Goal: Task Accomplishment & Management: Complete application form

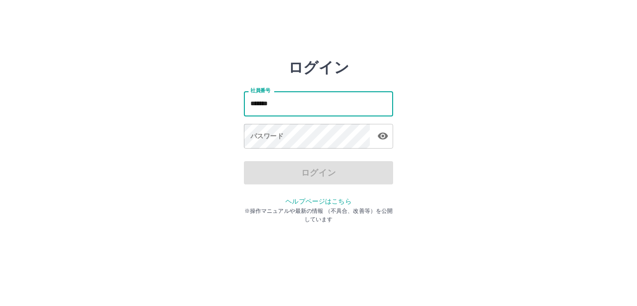
type input "*******"
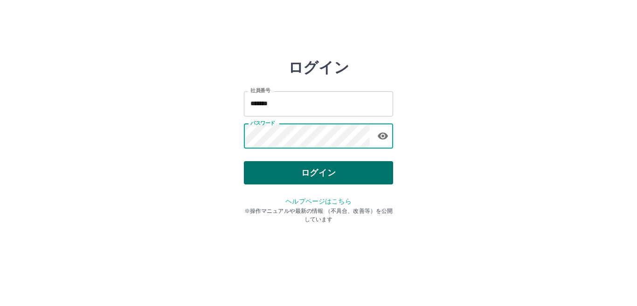
click at [334, 183] on button "ログイン" at bounding box center [318, 172] width 149 height 23
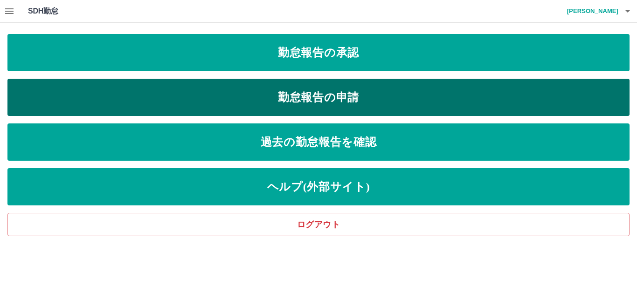
click at [288, 95] on link "勤怠報告の申請" at bounding box center [318, 97] width 622 height 37
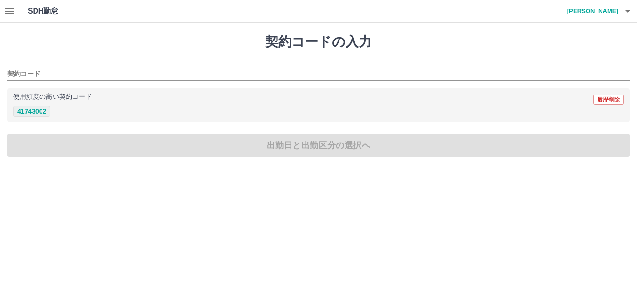
click at [20, 113] on button "41743002" at bounding box center [31, 111] width 37 height 11
type input "********"
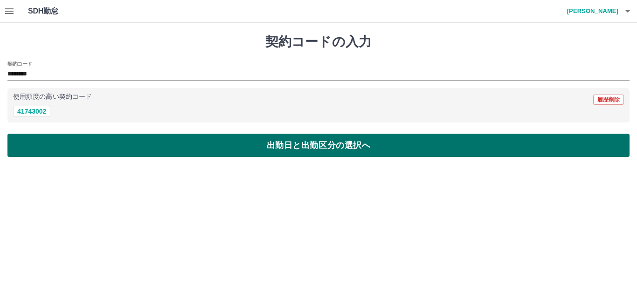
click at [338, 148] on button "出勤日と出勤区分の選択へ" at bounding box center [318, 145] width 622 height 23
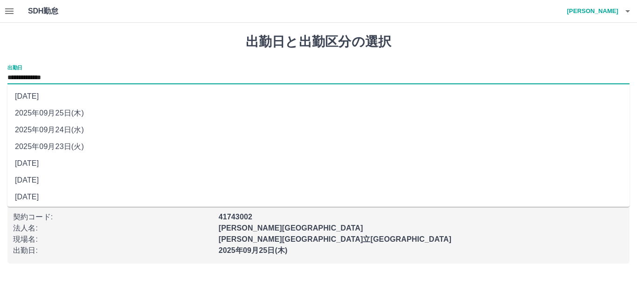
click at [89, 82] on input "**********" at bounding box center [318, 78] width 622 height 12
click at [108, 183] on li "[DATE]" at bounding box center [318, 180] width 622 height 17
type input "**********"
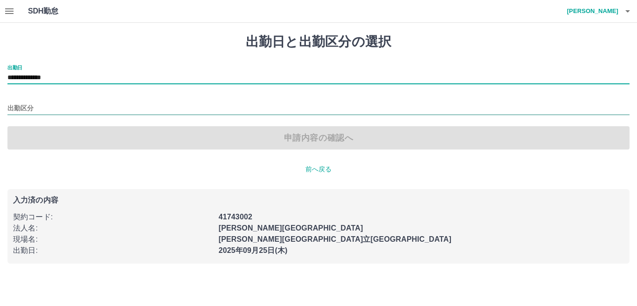
click at [37, 109] on input "出勤区分" at bounding box center [318, 109] width 622 height 12
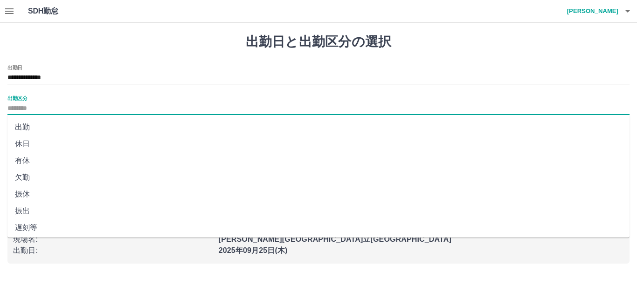
click at [40, 124] on li "出勤" at bounding box center [318, 127] width 622 height 17
type input "**"
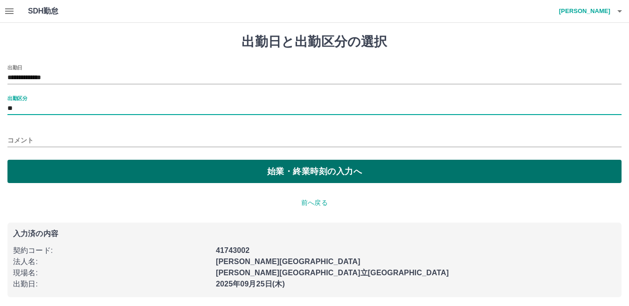
click at [291, 170] on button "始業・終業時刻の入力へ" at bounding box center [314, 171] width 614 height 23
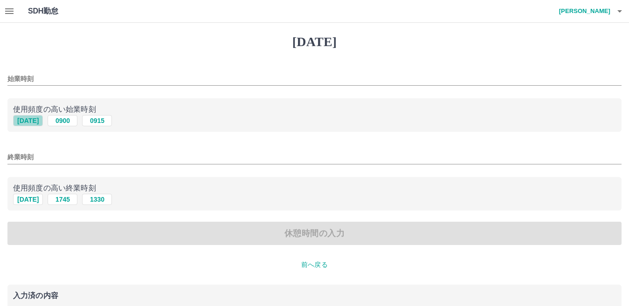
click at [28, 121] on button "[DATE]" at bounding box center [28, 120] width 30 height 11
type input "****"
click at [37, 199] on button "[DATE]" at bounding box center [28, 199] width 30 height 11
type input "****"
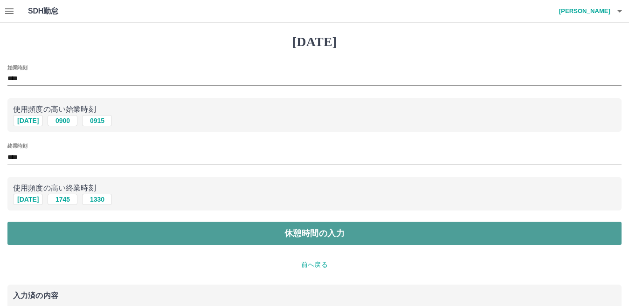
click at [347, 229] on button "休憩時間の入力" at bounding box center [314, 233] width 614 height 23
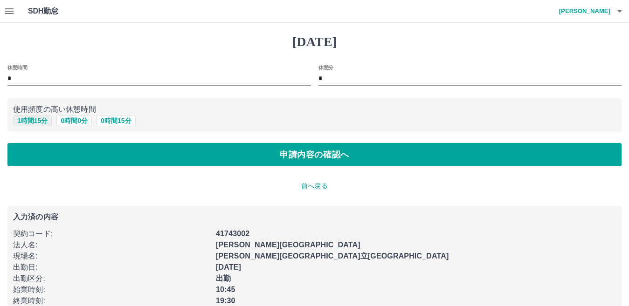
click at [19, 119] on button "1 時間 15 分" at bounding box center [32, 120] width 39 height 11
type input "*"
type input "**"
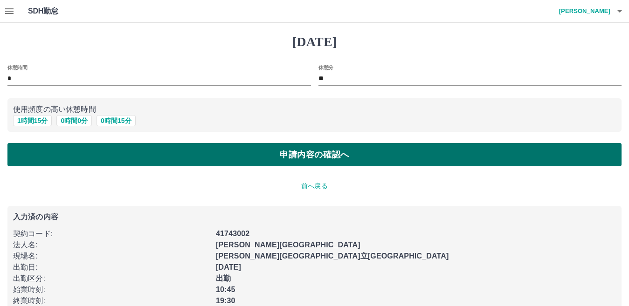
click at [337, 150] on button "申請内容の確認へ" at bounding box center [314, 154] width 614 height 23
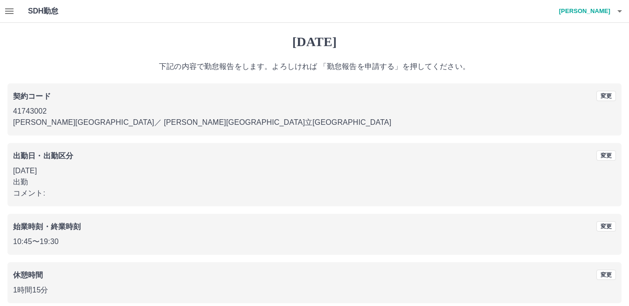
scroll to position [43, 0]
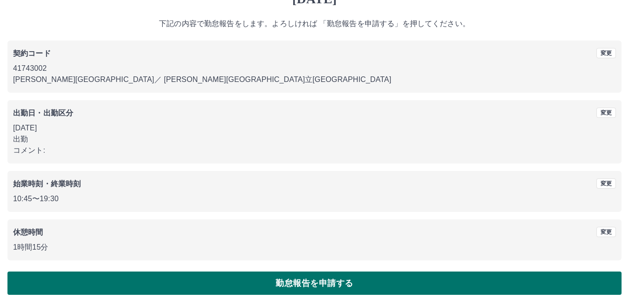
click at [324, 283] on button "勤怠報告を申請する" at bounding box center [314, 283] width 614 height 23
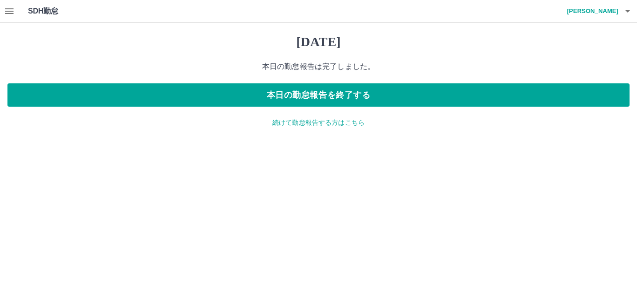
click at [329, 122] on p "続けて勤怠報告する方はこちら" at bounding box center [318, 123] width 622 height 10
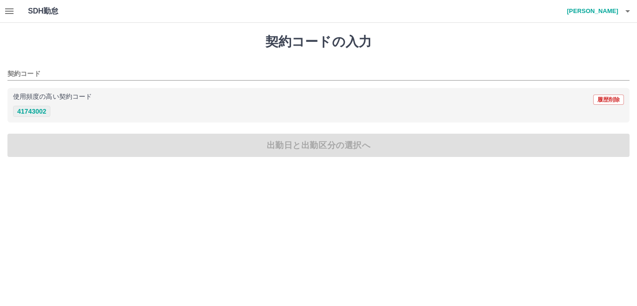
click at [38, 114] on button "41743002" at bounding box center [31, 111] width 37 height 11
type input "********"
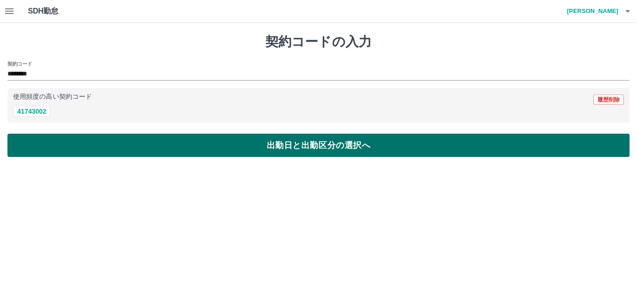
click at [314, 146] on button "出勤日と出勤区分の選択へ" at bounding box center [318, 145] width 622 height 23
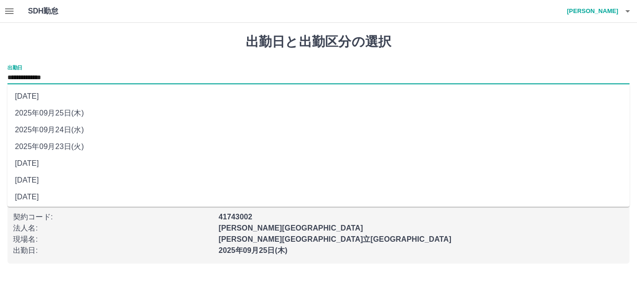
click at [81, 77] on input "**********" at bounding box center [318, 78] width 622 height 12
click at [101, 167] on li "[DATE]" at bounding box center [318, 163] width 622 height 17
type input "**********"
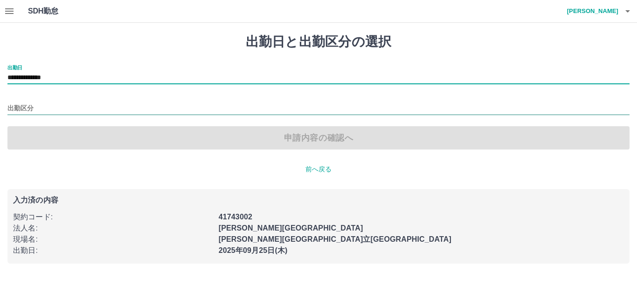
click at [32, 105] on input "出勤区分" at bounding box center [318, 109] width 622 height 12
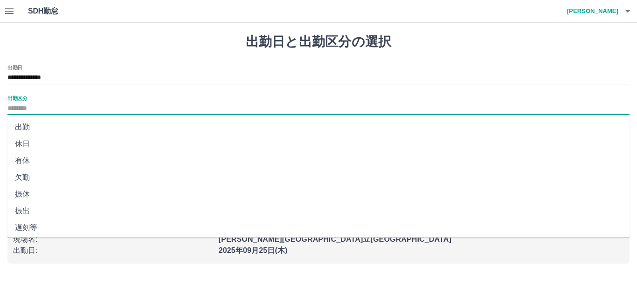
click at [42, 147] on li "休日" at bounding box center [318, 144] width 622 height 17
type input "**"
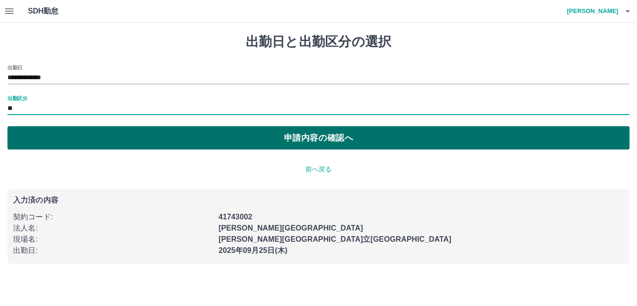
click at [305, 143] on button "申請内容の確認へ" at bounding box center [318, 137] width 622 height 23
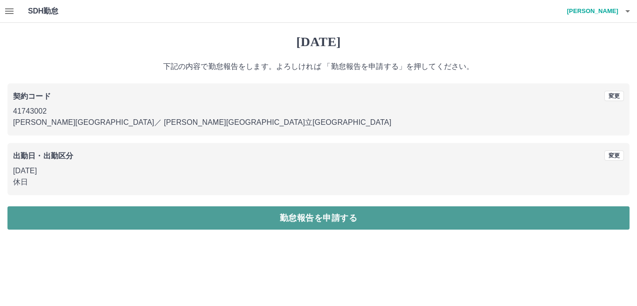
click at [280, 219] on button "勤怠報告を申請する" at bounding box center [318, 217] width 622 height 23
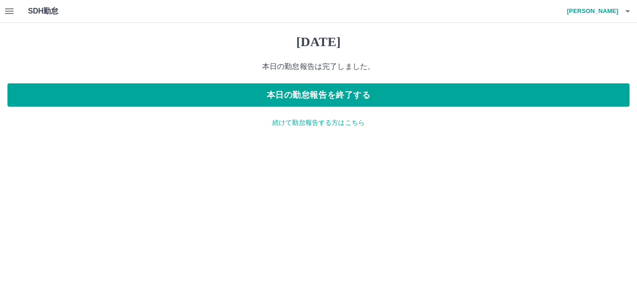
click at [348, 123] on p "続けて勤怠報告する方はこちら" at bounding box center [318, 123] width 622 height 10
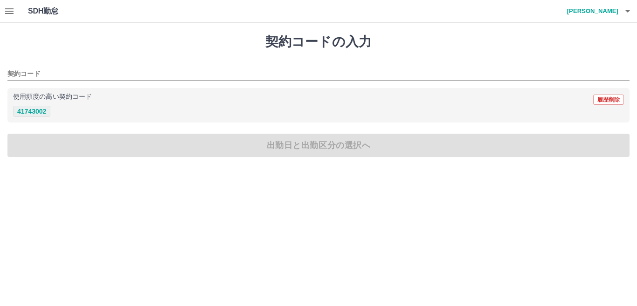
click at [37, 115] on button "41743002" at bounding box center [31, 111] width 37 height 11
type input "********"
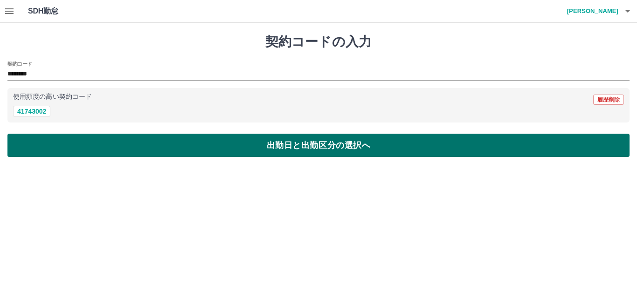
click at [320, 146] on button "出勤日と出勤区分の選択へ" at bounding box center [318, 145] width 622 height 23
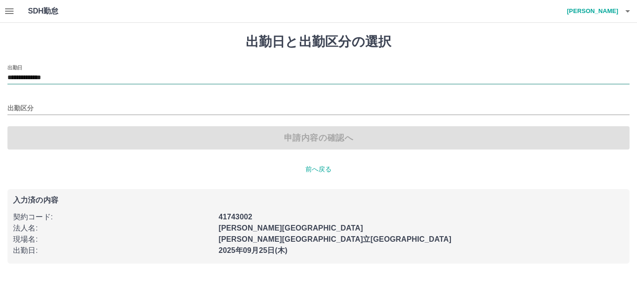
click at [76, 82] on input "**********" at bounding box center [318, 78] width 622 height 12
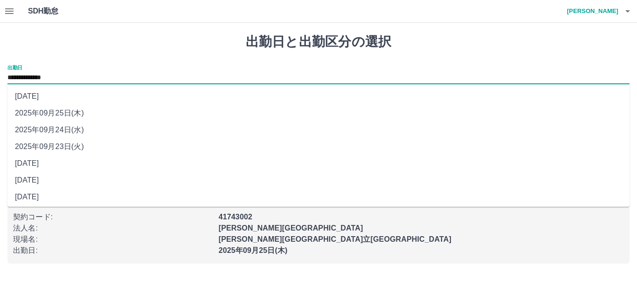
click at [104, 147] on li "2025年09月23日(火)" at bounding box center [318, 146] width 622 height 17
type input "**********"
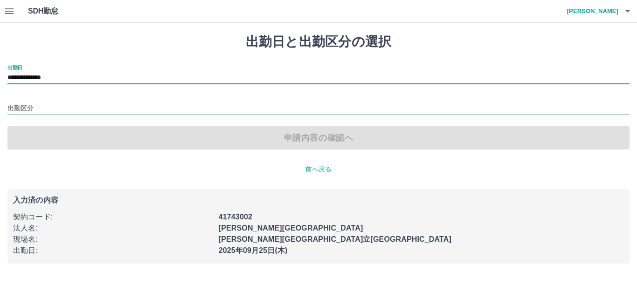
click at [31, 107] on input "出勤区分" at bounding box center [318, 109] width 622 height 12
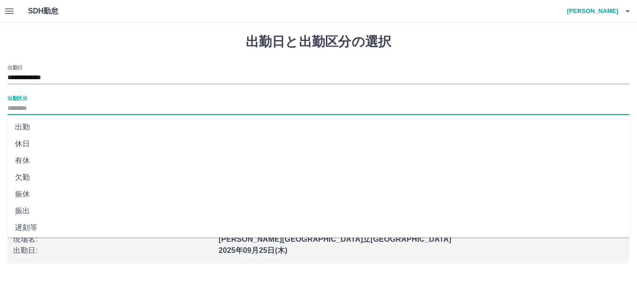
click at [34, 128] on li "出勤" at bounding box center [318, 127] width 622 height 17
type input "**"
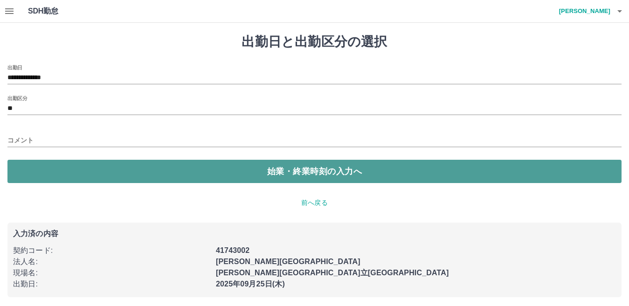
click at [294, 174] on button "始業・終業時刻の入力へ" at bounding box center [314, 171] width 614 height 23
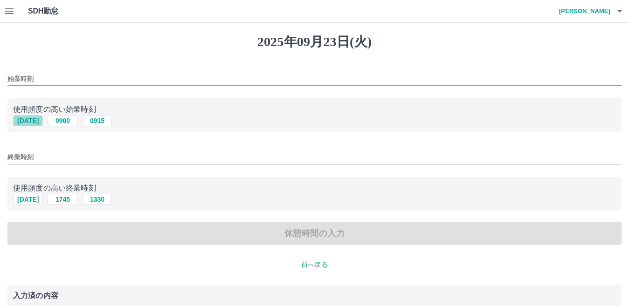
click at [21, 124] on button "[DATE]" at bounding box center [28, 120] width 30 height 11
type input "****"
click at [30, 203] on button "[DATE]" at bounding box center [28, 199] width 30 height 11
type input "****"
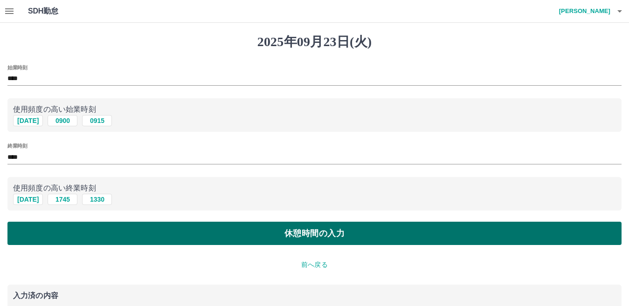
click at [284, 226] on button "休憩時間の入力" at bounding box center [314, 233] width 614 height 23
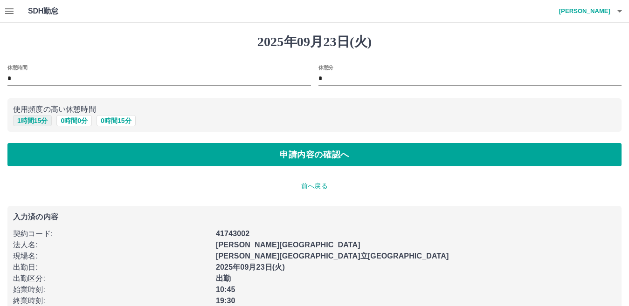
click at [40, 121] on button "1 時間 15 分" at bounding box center [32, 120] width 39 height 11
type input "*"
type input "**"
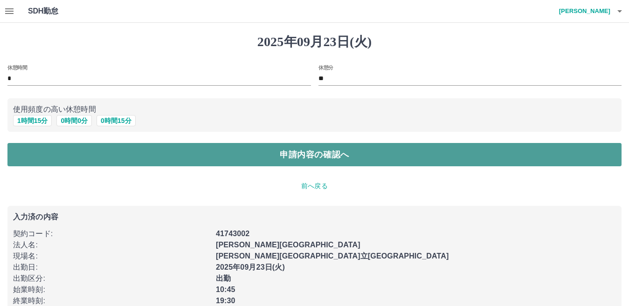
click at [338, 163] on button "申請内容の確認へ" at bounding box center [314, 154] width 614 height 23
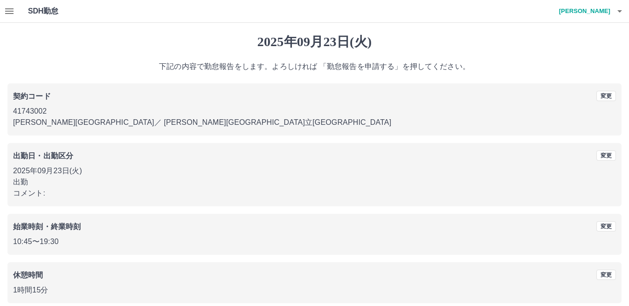
scroll to position [43, 0]
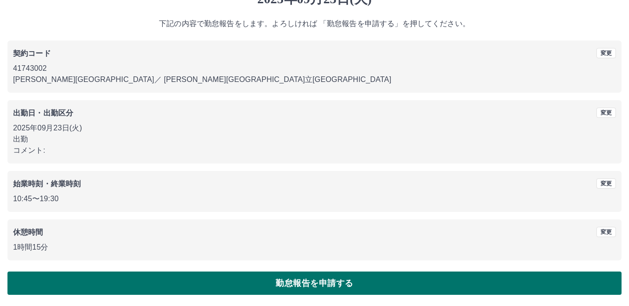
click at [328, 283] on button "勤怠報告を申請する" at bounding box center [314, 283] width 614 height 23
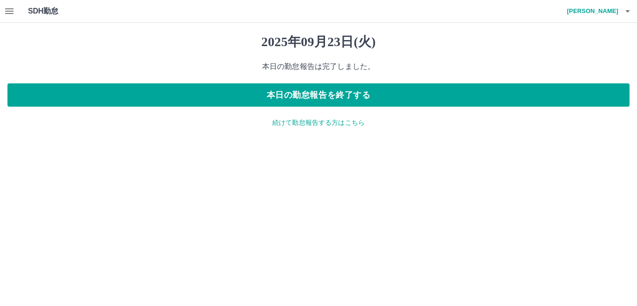
click at [330, 125] on p "続けて勤怠報告する方はこちら" at bounding box center [318, 123] width 622 height 10
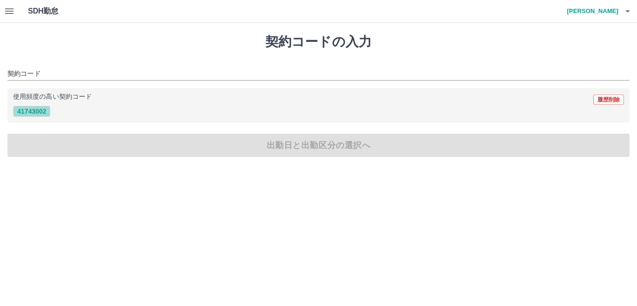
click at [41, 111] on button "41743002" at bounding box center [31, 111] width 37 height 11
type input "********"
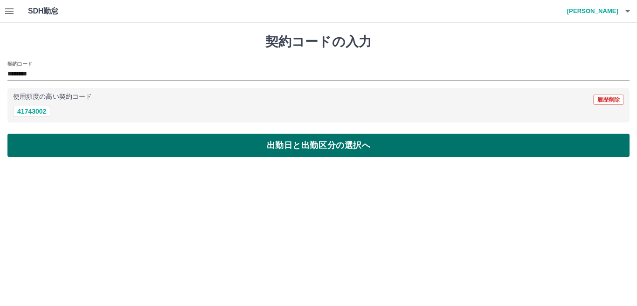
click at [294, 154] on button "出勤日と出勤区分の選択へ" at bounding box center [318, 145] width 622 height 23
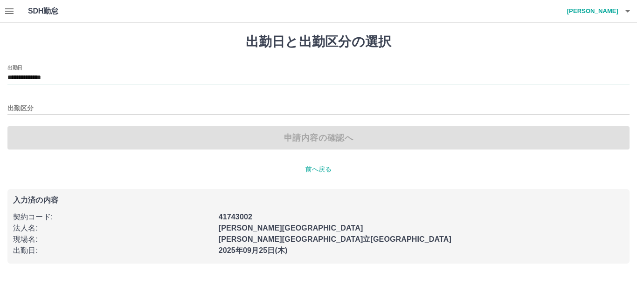
click at [93, 79] on input "**********" at bounding box center [318, 78] width 622 height 12
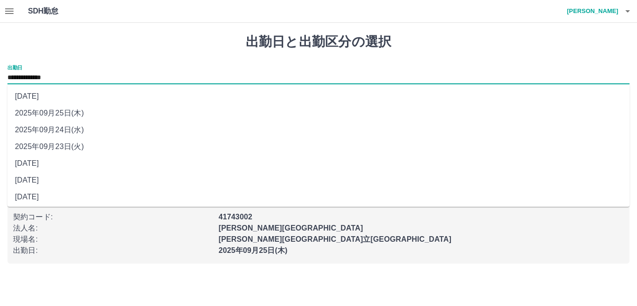
click at [104, 134] on li "2025年09月24日(水)" at bounding box center [318, 130] width 622 height 17
type input "**********"
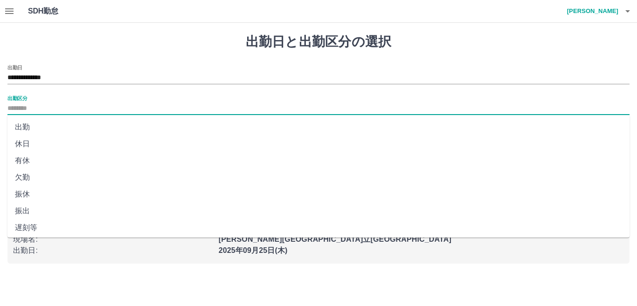
click at [25, 108] on input "出勤区分" at bounding box center [318, 109] width 622 height 12
click at [40, 144] on li "休日" at bounding box center [318, 144] width 622 height 17
type input "**"
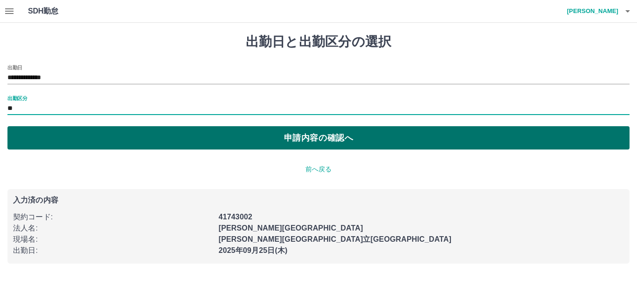
click at [280, 134] on button "申請内容の確認へ" at bounding box center [318, 137] width 622 height 23
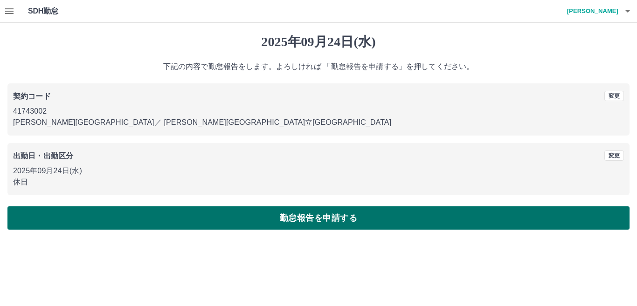
click at [274, 214] on button "勤怠報告を申請する" at bounding box center [318, 217] width 622 height 23
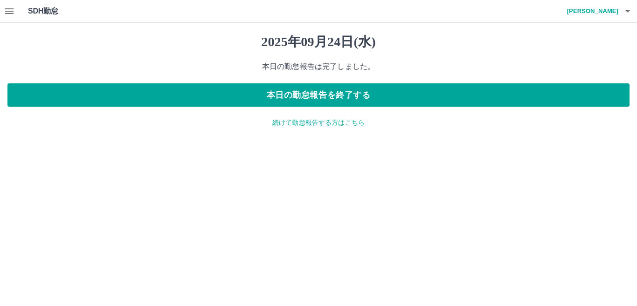
click at [11, 10] on icon "button" at bounding box center [9, 11] width 11 height 11
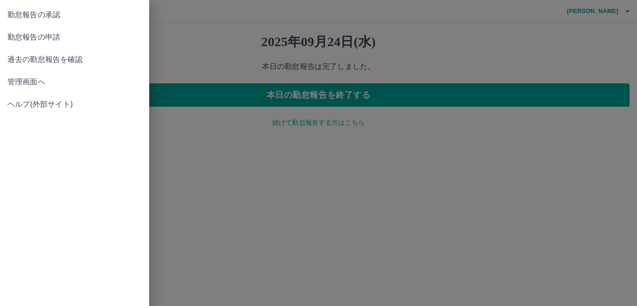
click at [31, 82] on span "管理画面へ" at bounding box center [74, 81] width 134 height 11
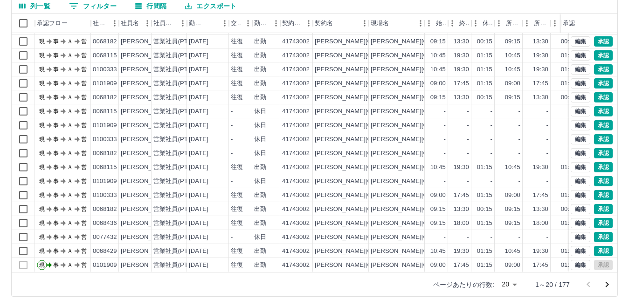
scroll to position [88, 0]
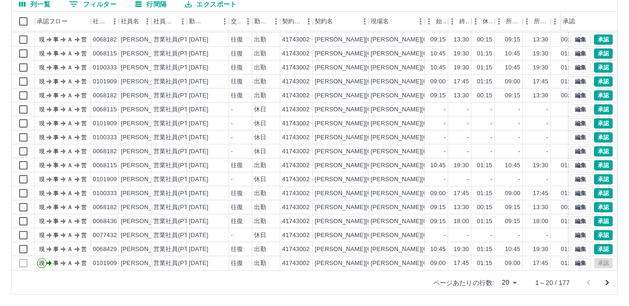
click at [512, 283] on body "SDH勤怠 [PERSON_NAME] 勤務実績承認 前月 [DATE] 次月 今月 月選択 承認モード 削除モード 一括承認 列一覧 0 フィルター 行間隔…" at bounding box center [314, 109] width 629 height 394
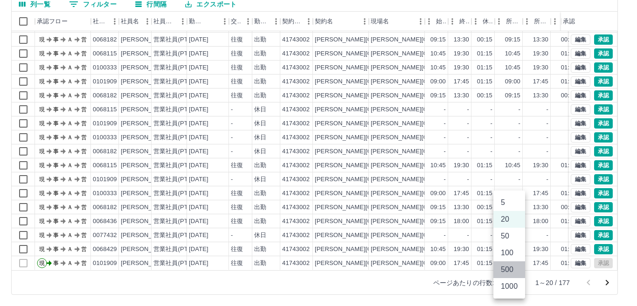
click at [510, 272] on li "500" at bounding box center [509, 269] width 32 height 17
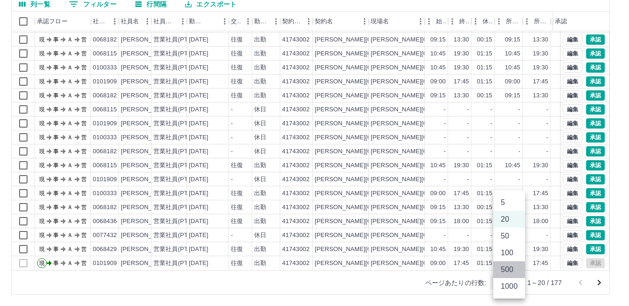
type input "***"
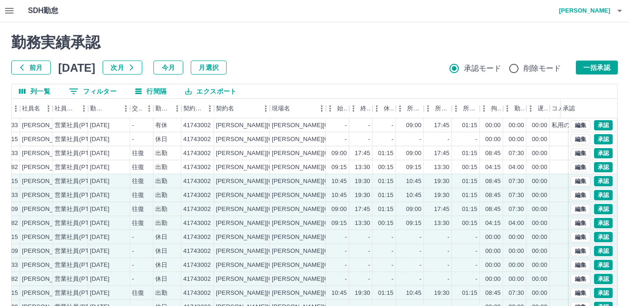
scroll to position [0, 0]
click at [608, 71] on button "一括承認" at bounding box center [597, 68] width 42 height 14
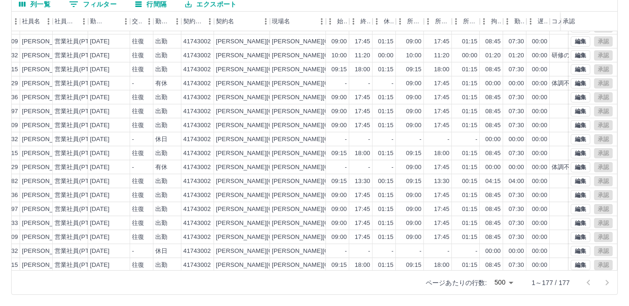
scroll to position [1172, 99]
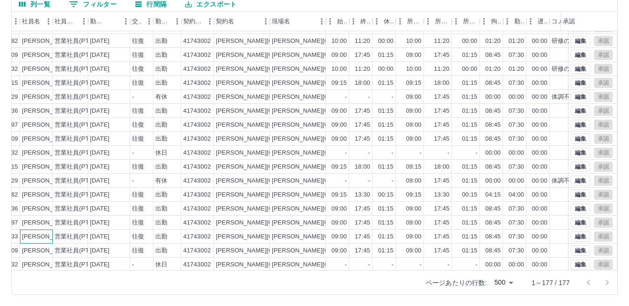
click at [39, 238] on div "[PERSON_NAME]" at bounding box center [47, 237] width 51 height 9
click at [31, 223] on div "[PERSON_NAME]　[PERSON_NAME]" at bounding box center [76, 223] width 108 height 9
click at [40, 208] on div "[PERSON_NAME]" at bounding box center [47, 209] width 51 height 9
click at [37, 192] on div "[PERSON_NAME]" at bounding box center [47, 195] width 51 height 9
click at [24, 180] on div "[PERSON_NAME]" at bounding box center [47, 181] width 51 height 9
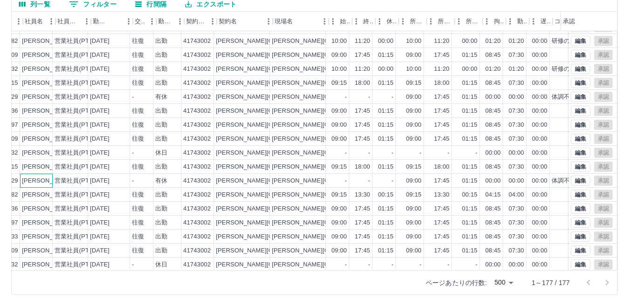
scroll to position [1172, 101]
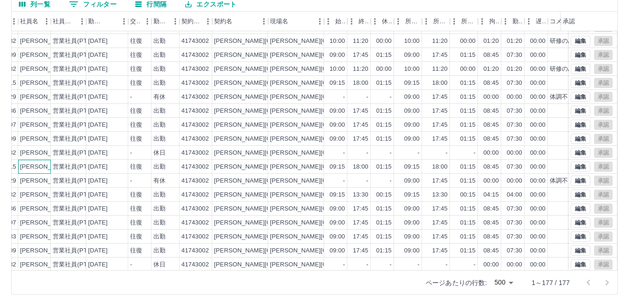
click at [42, 166] on div "[PERSON_NAME]" at bounding box center [45, 167] width 51 height 9
click at [39, 151] on div "[PERSON_NAME]" at bounding box center [45, 153] width 51 height 9
click at [27, 140] on div "[PERSON_NAME]" at bounding box center [45, 139] width 51 height 9
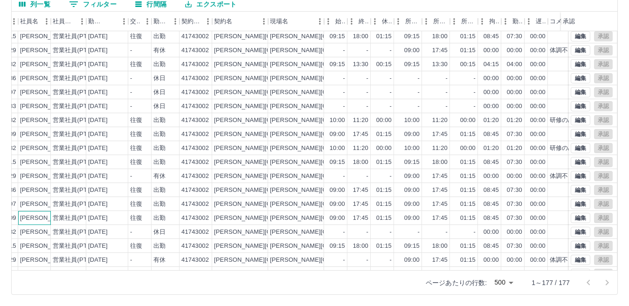
scroll to position [1078, 101]
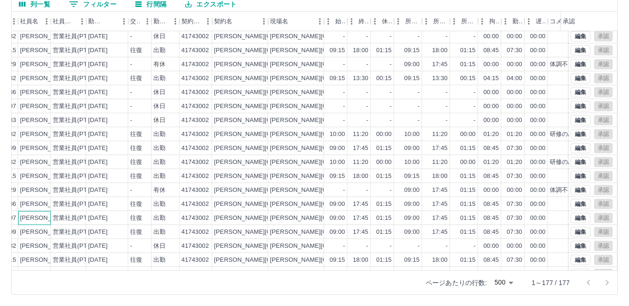
click at [33, 215] on div "[PERSON_NAME]　[PERSON_NAME]" at bounding box center [74, 218] width 108 height 9
click at [43, 202] on div "[PERSON_NAME]" at bounding box center [45, 204] width 51 height 9
click at [37, 188] on div "[PERSON_NAME]" at bounding box center [45, 190] width 51 height 9
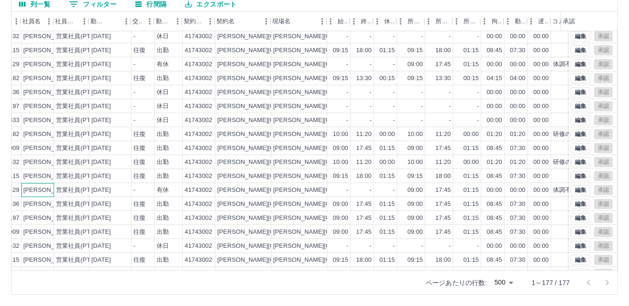
scroll to position [1078, 102]
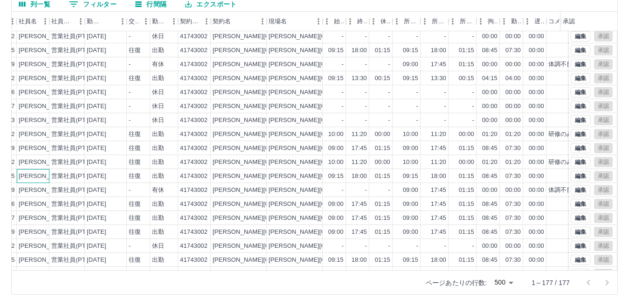
click at [24, 176] on div "[PERSON_NAME]" at bounding box center [44, 176] width 51 height 9
click at [48, 164] on div "[PERSON_NAME]" at bounding box center [44, 162] width 51 height 9
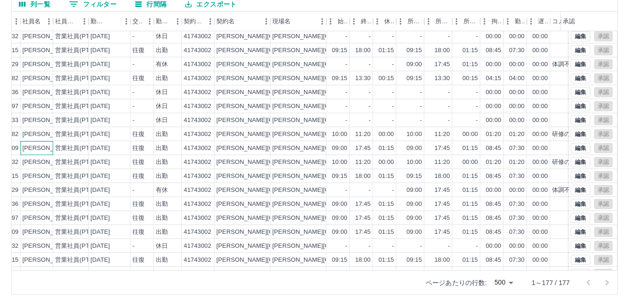
click at [51, 147] on div "[PERSON_NAME]" at bounding box center [47, 148] width 51 height 9
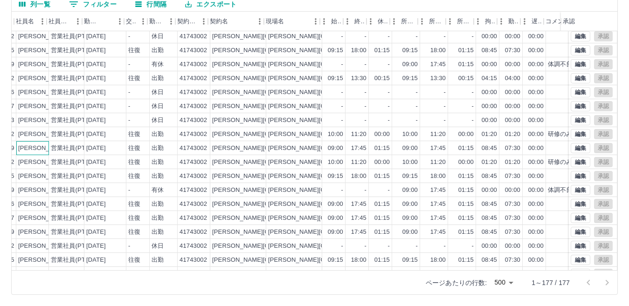
scroll to position [1078, 105]
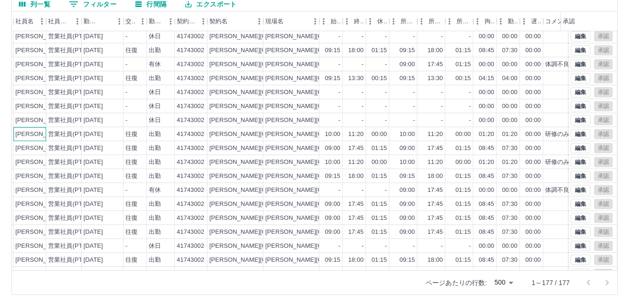
click at [33, 136] on div "[PERSON_NAME]" at bounding box center [40, 134] width 51 height 9
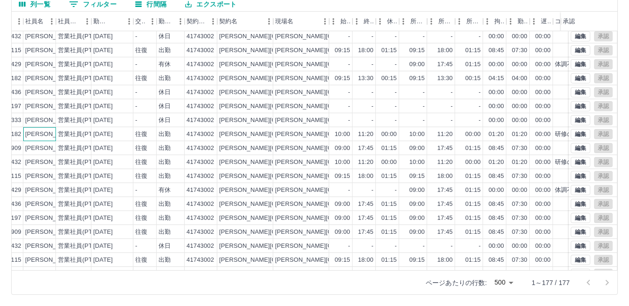
scroll to position [1078, 97]
click at [49, 122] on div "[PERSON_NAME]" at bounding box center [49, 120] width 51 height 9
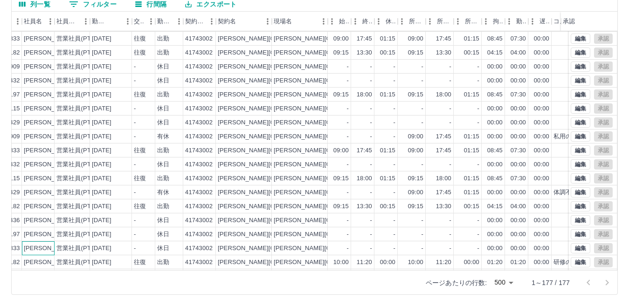
scroll to position [939, 97]
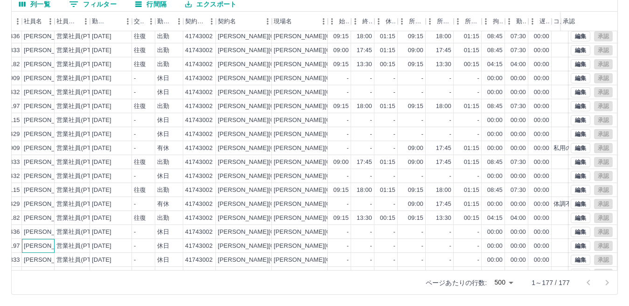
click at [28, 249] on div "[PERSON_NAME]　[PERSON_NAME]" at bounding box center [78, 246] width 108 height 9
click at [40, 233] on div "[PERSON_NAME]" at bounding box center [49, 232] width 51 height 9
click at [44, 221] on div "[PERSON_NAME]" at bounding box center [49, 218] width 51 height 9
click at [42, 205] on div "[PERSON_NAME]" at bounding box center [49, 204] width 51 height 9
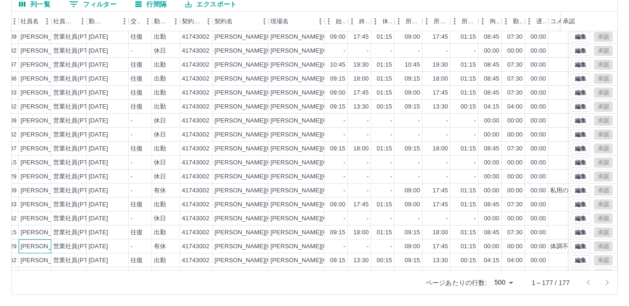
scroll to position [892, 100]
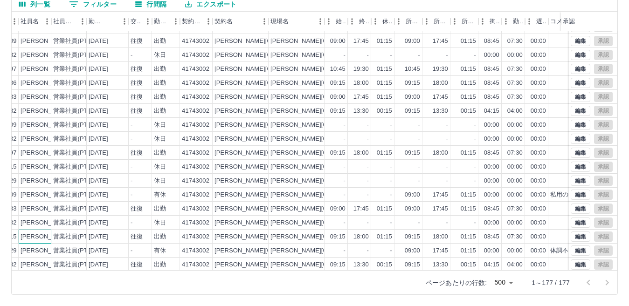
click at [33, 237] on div "[PERSON_NAME]" at bounding box center [46, 237] width 51 height 9
click at [34, 223] on div "[PERSON_NAME]" at bounding box center [46, 223] width 51 height 9
click at [29, 209] on div "[PERSON_NAME]" at bounding box center [46, 209] width 51 height 9
click at [41, 192] on div "[PERSON_NAME]" at bounding box center [46, 195] width 51 height 9
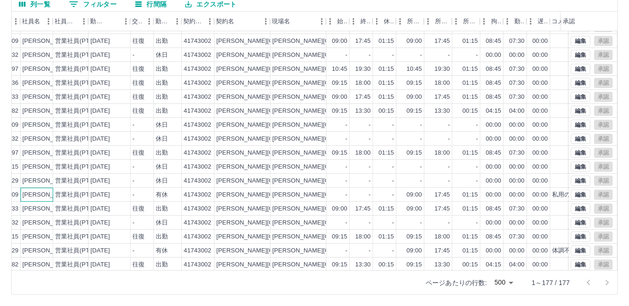
scroll to position [892, 99]
click at [41, 183] on div "[PERSON_NAME]" at bounding box center [47, 181] width 51 height 9
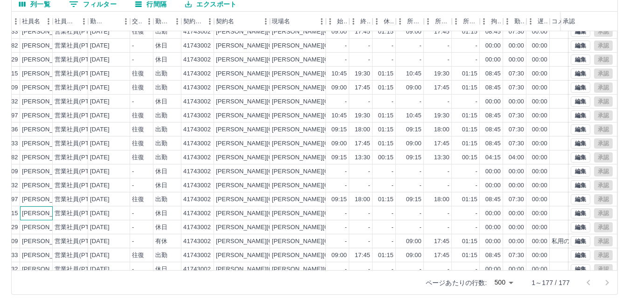
click at [44, 210] on div "[PERSON_NAME]" at bounding box center [47, 213] width 51 height 9
click at [39, 200] on div "[PERSON_NAME]　[PERSON_NAME]" at bounding box center [76, 199] width 108 height 9
click at [34, 182] on div "[PERSON_NAME]" at bounding box center [47, 185] width 51 height 9
click at [48, 170] on div "[PERSON_NAME]" at bounding box center [47, 171] width 51 height 9
click at [45, 156] on div "[PERSON_NAME]" at bounding box center [47, 157] width 51 height 9
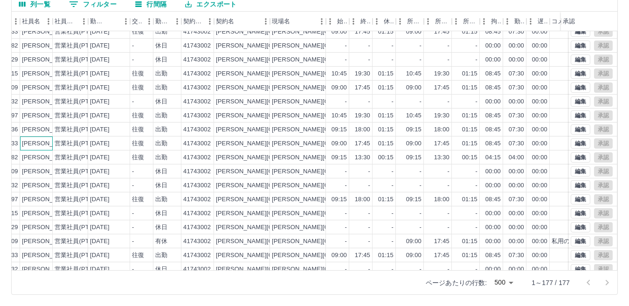
click at [41, 140] on div "[PERSON_NAME]" at bounding box center [47, 143] width 51 height 9
click at [22, 131] on div "[PERSON_NAME]" at bounding box center [47, 129] width 51 height 9
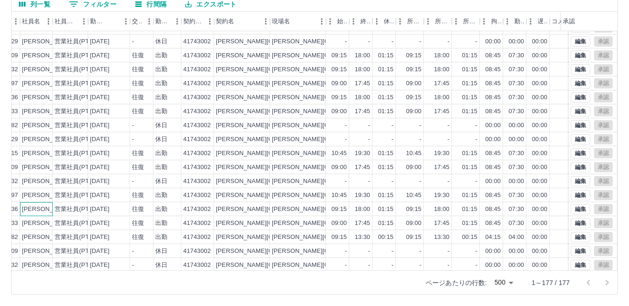
scroll to position [752, 99]
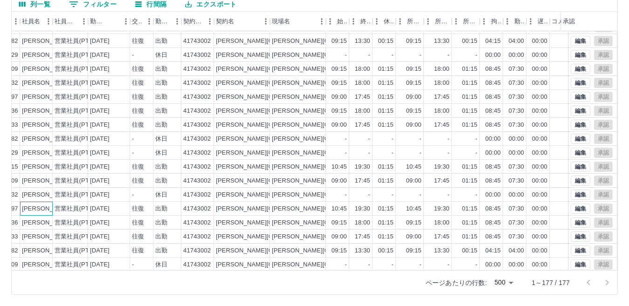
click at [38, 213] on div "[PERSON_NAME]　[PERSON_NAME]" at bounding box center [76, 209] width 108 height 9
click at [46, 195] on div "[PERSON_NAME]" at bounding box center [47, 195] width 51 height 9
click at [38, 184] on div "[PERSON_NAME]" at bounding box center [47, 181] width 51 height 9
click at [32, 169] on div "[PERSON_NAME]" at bounding box center [47, 167] width 51 height 9
click at [50, 150] on div "[PERSON_NAME]" at bounding box center [47, 153] width 51 height 9
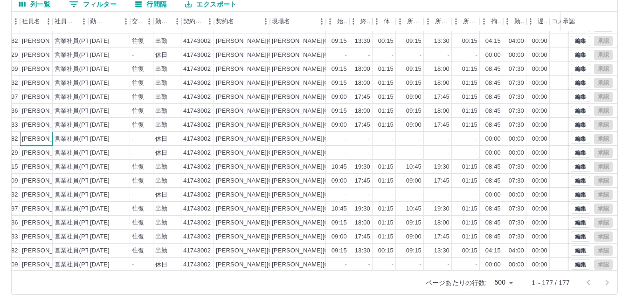
click at [49, 143] on div "[PERSON_NAME]" at bounding box center [47, 139] width 51 height 9
click at [36, 125] on div "[PERSON_NAME]" at bounding box center [47, 125] width 51 height 9
click at [42, 113] on div "[PERSON_NAME]" at bounding box center [47, 111] width 51 height 9
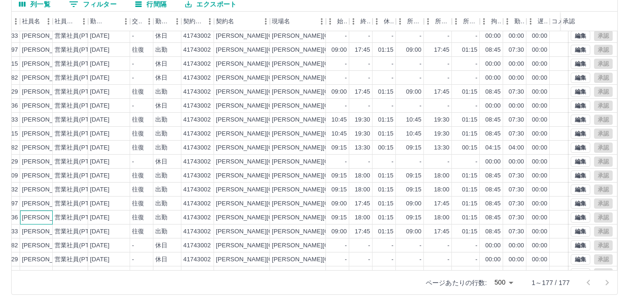
scroll to position [612, 99]
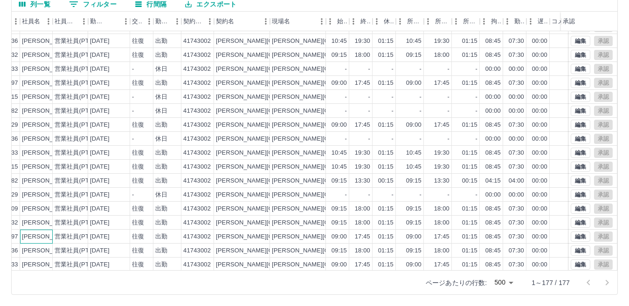
click at [38, 238] on div "[PERSON_NAME]　[PERSON_NAME]" at bounding box center [76, 237] width 108 height 9
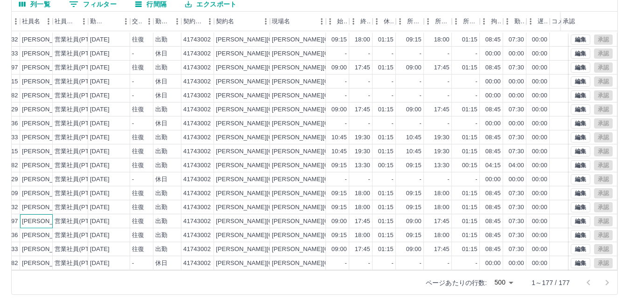
scroll to position [659, 99]
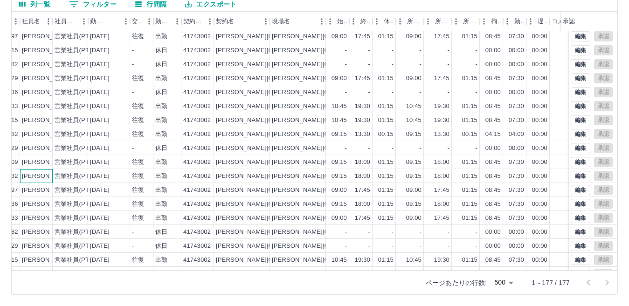
click at [51, 178] on div "[PERSON_NAME]" at bounding box center [47, 176] width 51 height 9
click at [29, 164] on div "[PERSON_NAME]" at bounding box center [47, 162] width 51 height 9
click at [52, 151] on div "[PERSON_NAME]" at bounding box center [36, 148] width 33 height 14
click at [38, 135] on div "[PERSON_NAME]" at bounding box center [47, 134] width 51 height 9
click at [32, 119] on div "[PERSON_NAME]" at bounding box center [47, 120] width 51 height 9
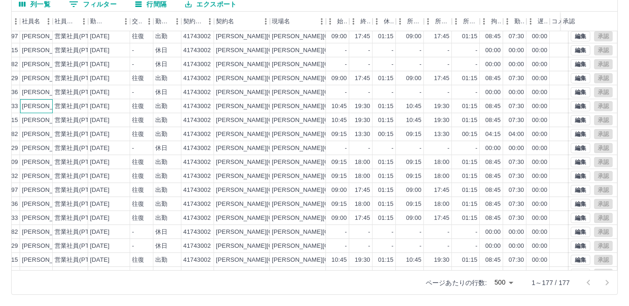
click at [40, 110] on div "[PERSON_NAME]" at bounding box center [47, 106] width 51 height 9
click at [35, 93] on div "[PERSON_NAME]" at bounding box center [47, 92] width 51 height 9
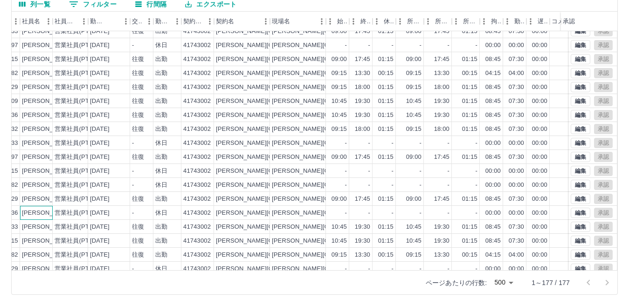
scroll to position [519, 99]
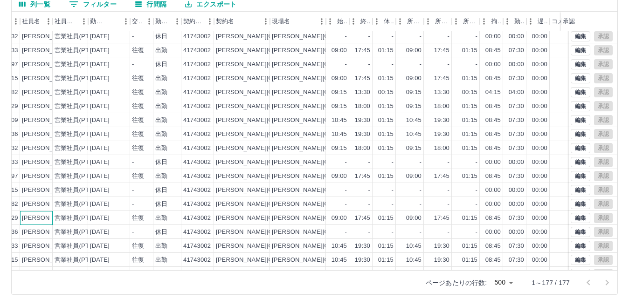
click at [45, 221] on div "[PERSON_NAME]" at bounding box center [47, 218] width 51 height 9
click at [27, 206] on div "[PERSON_NAME]" at bounding box center [47, 204] width 51 height 9
click at [46, 190] on div "[PERSON_NAME]" at bounding box center [47, 190] width 51 height 9
click at [46, 178] on div "[PERSON_NAME]　[PERSON_NAME]" at bounding box center [76, 176] width 108 height 9
click at [20, 160] on div "[PERSON_NAME]" at bounding box center [36, 162] width 33 height 14
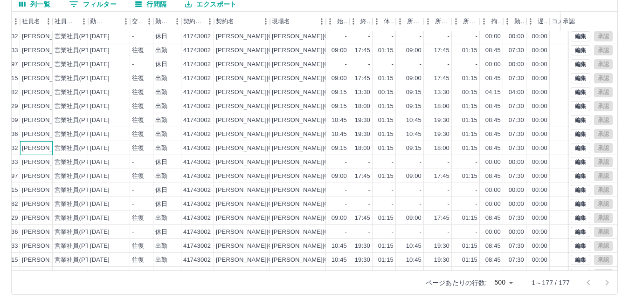
click at [44, 150] on div "[PERSON_NAME]" at bounding box center [47, 148] width 51 height 9
click at [44, 136] on div "[PERSON_NAME]" at bounding box center [47, 134] width 51 height 9
click at [40, 118] on div "[PERSON_NAME]" at bounding box center [47, 120] width 51 height 9
click at [49, 104] on div "[PERSON_NAME]" at bounding box center [47, 106] width 51 height 9
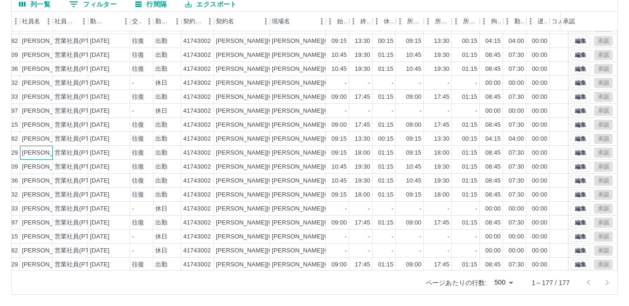
scroll to position [426, 99]
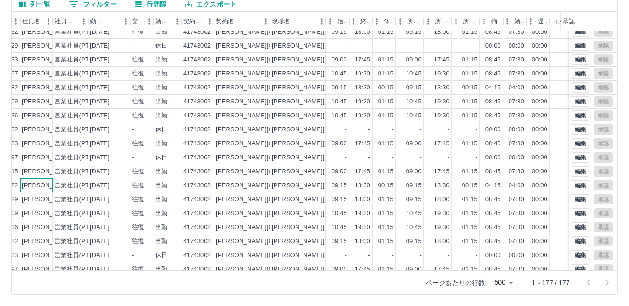
click at [33, 187] on div "[PERSON_NAME]" at bounding box center [47, 185] width 51 height 9
click at [44, 171] on div "[PERSON_NAME]" at bounding box center [47, 171] width 51 height 9
click at [44, 157] on div "[PERSON_NAME]　[PERSON_NAME]" at bounding box center [76, 157] width 108 height 9
click at [27, 140] on div "[PERSON_NAME]" at bounding box center [47, 143] width 51 height 9
click at [32, 126] on div "[PERSON_NAME]" at bounding box center [47, 129] width 51 height 9
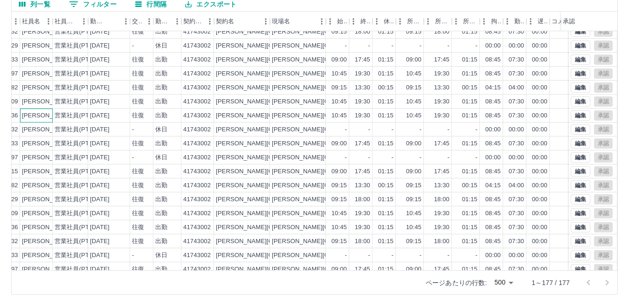
click at [30, 115] on div "[PERSON_NAME]" at bounding box center [47, 115] width 51 height 9
click at [48, 100] on div "[PERSON_NAME]" at bounding box center [47, 101] width 51 height 9
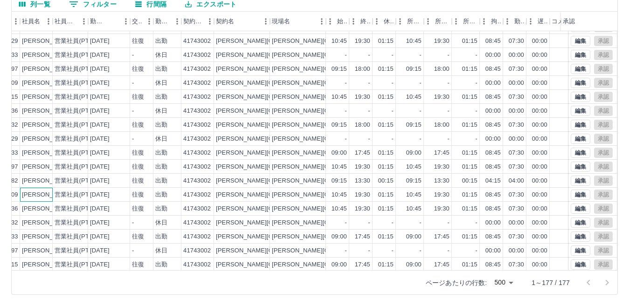
scroll to position [286, 99]
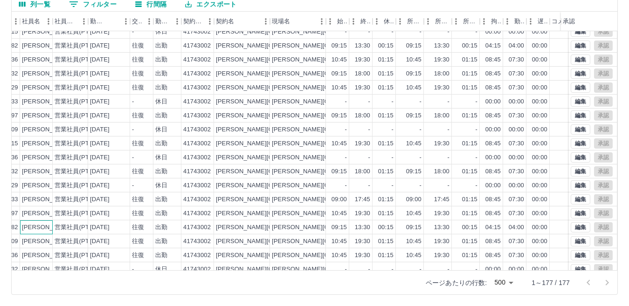
click at [44, 229] on div "[PERSON_NAME]" at bounding box center [47, 227] width 51 height 9
click at [42, 217] on div "[PERSON_NAME]　[PERSON_NAME]" at bounding box center [76, 213] width 108 height 9
click at [47, 199] on div "[PERSON_NAME]" at bounding box center [47, 199] width 51 height 9
click at [46, 188] on div "[PERSON_NAME]" at bounding box center [47, 185] width 51 height 9
click at [32, 175] on div "[PERSON_NAME]" at bounding box center [47, 171] width 51 height 9
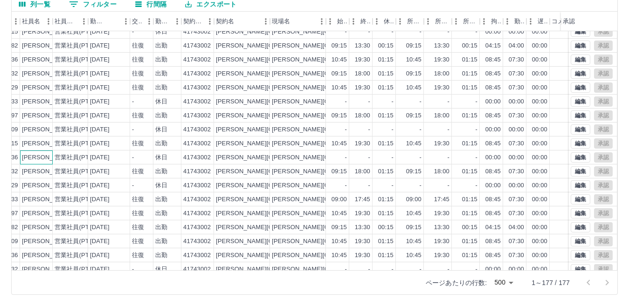
click at [44, 157] on div "[PERSON_NAME]" at bounding box center [47, 157] width 51 height 9
click at [42, 144] on div "[PERSON_NAME]" at bounding box center [47, 143] width 51 height 9
click at [28, 130] on div "[PERSON_NAME]" at bounding box center [47, 129] width 51 height 9
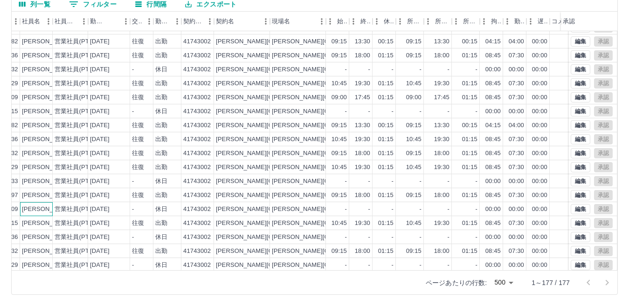
scroll to position [193, 99]
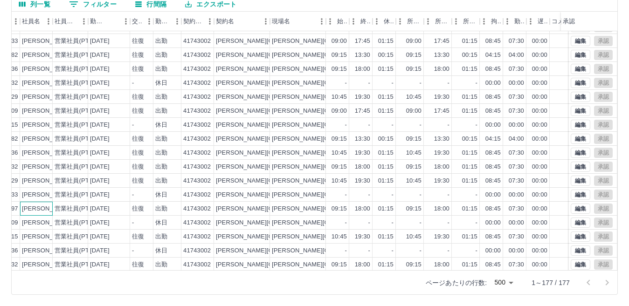
click at [48, 212] on div "[PERSON_NAME]　[PERSON_NAME]" at bounding box center [76, 209] width 108 height 9
click at [33, 194] on div "[PERSON_NAME]" at bounding box center [47, 195] width 51 height 9
click at [44, 184] on div "[PERSON_NAME]" at bounding box center [47, 181] width 51 height 9
click at [43, 167] on div "[PERSON_NAME]" at bounding box center [47, 167] width 51 height 9
click at [30, 158] on div "[PERSON_NAME]" at bounding box center [36, 153] width 33 height 14
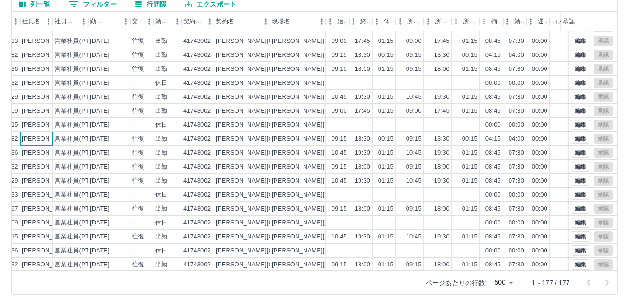
click at [45, 143] on div "[PERSON_NAME]" at bounding box center [47, 139] width 51 height 9
click at [42, 125] on div "[PERSON_NAME]" at bounding box center [47, 125] width 51 height 9
click at [34, 111] on div "[PERSON_NAME]" at bounding box center [47, 111] width 51 height 9
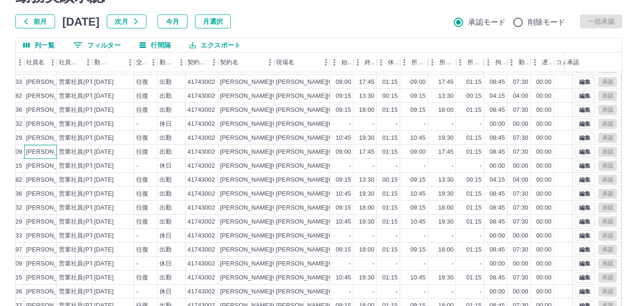
scroll to position [0, 0]
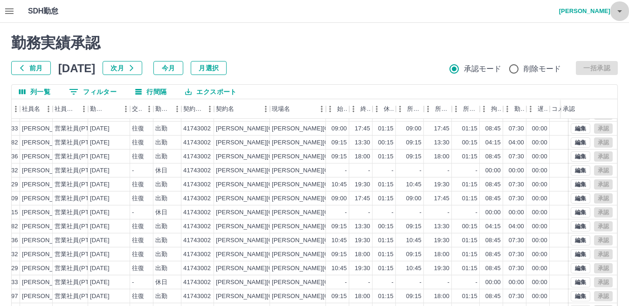
click at [622, 11] on icon "button" at bounding box center [619, 11] width 11 height 11
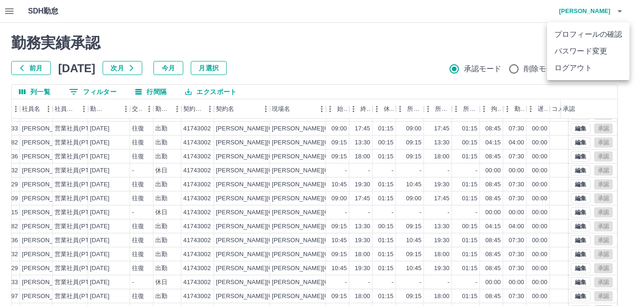
click at [583, 67] on li "ログアウト" at bounding box center [588, 68] width 82 height 17
